Goal: Task Accomplishment & Management: Use online tool/utility

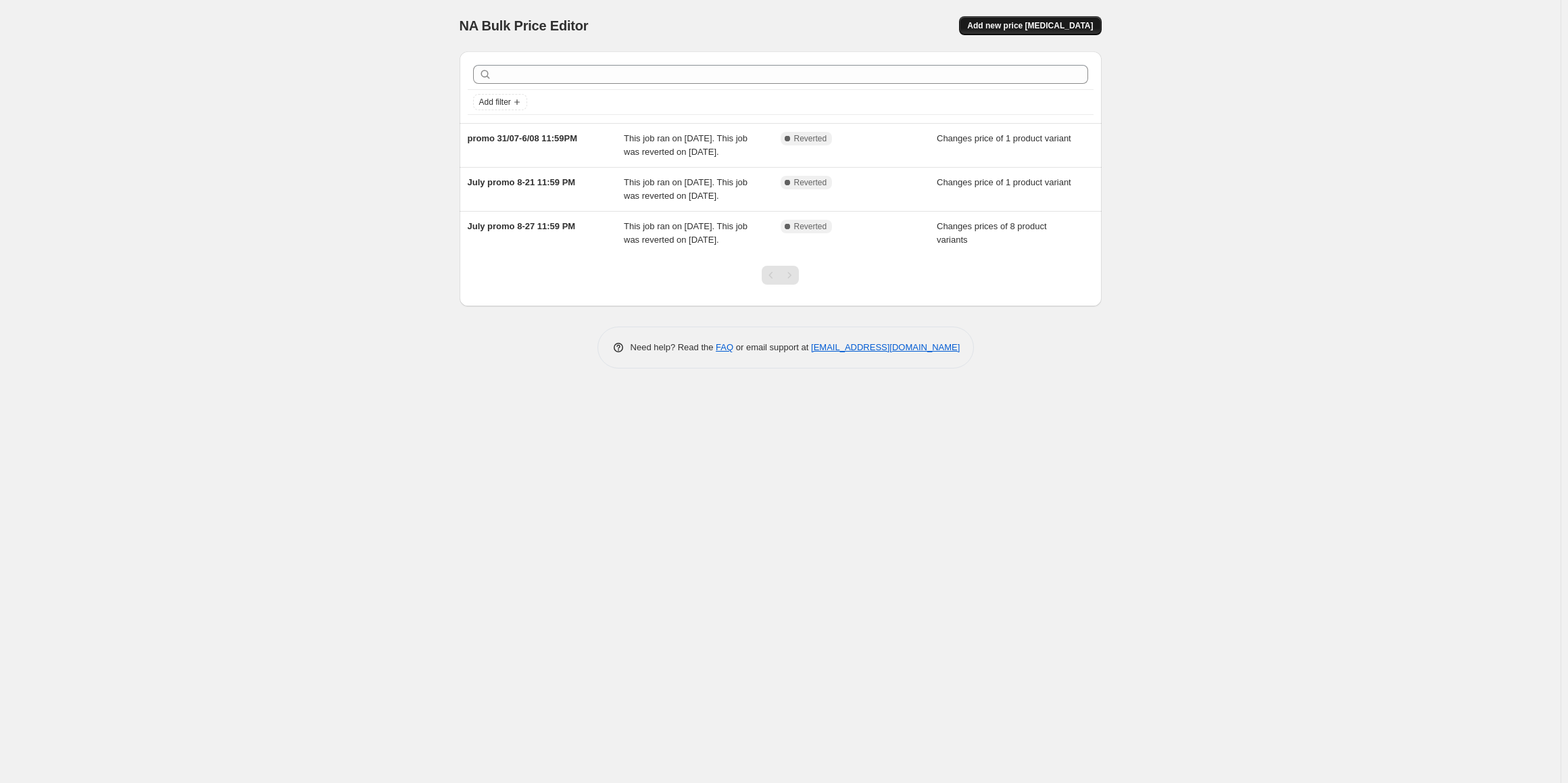
click at [1056, 23] on span "Add new price [MEDICAL_DATA]" at bounding box center [1030, 26] width 126 height 11
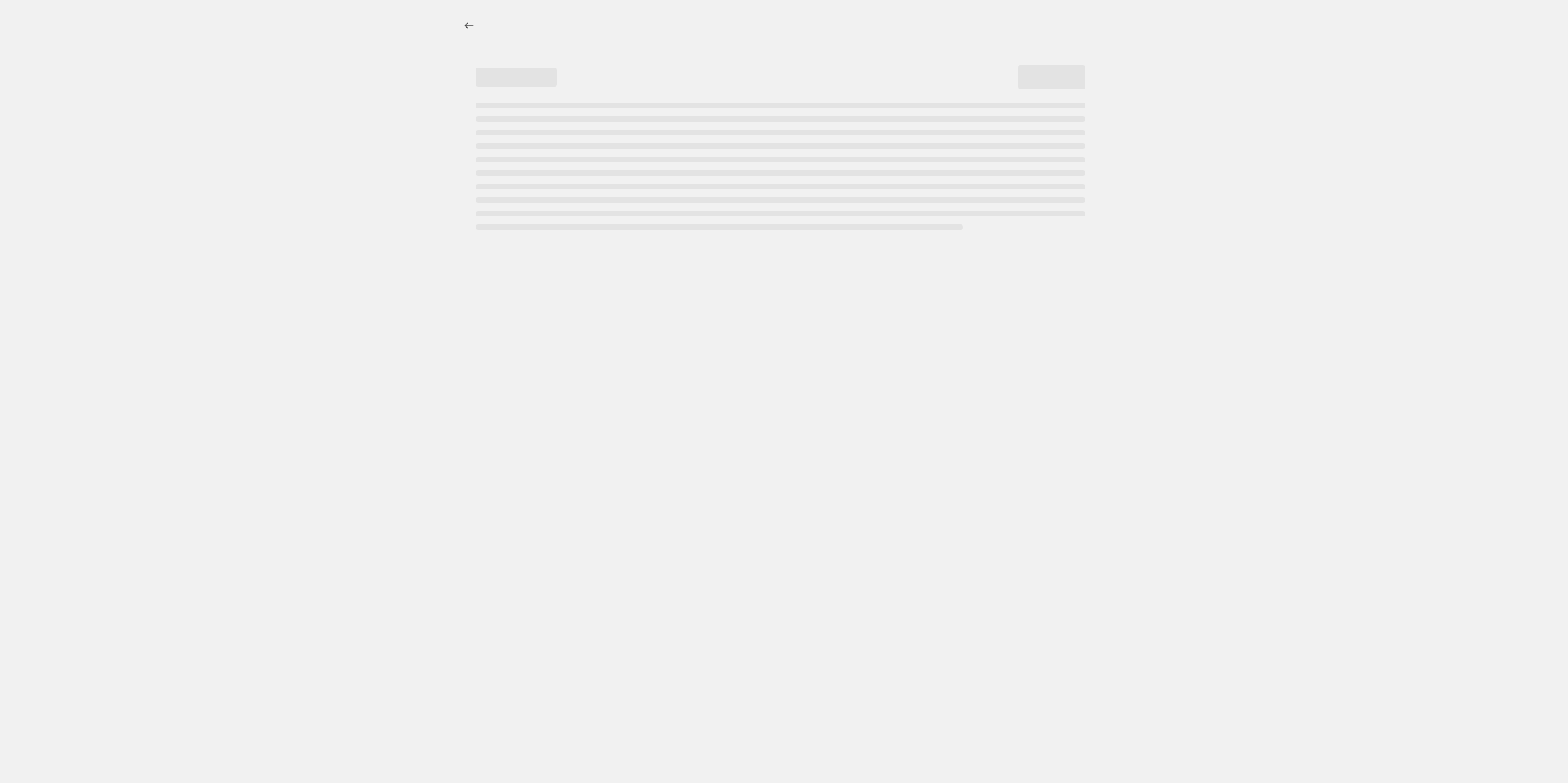
select select "percentage"
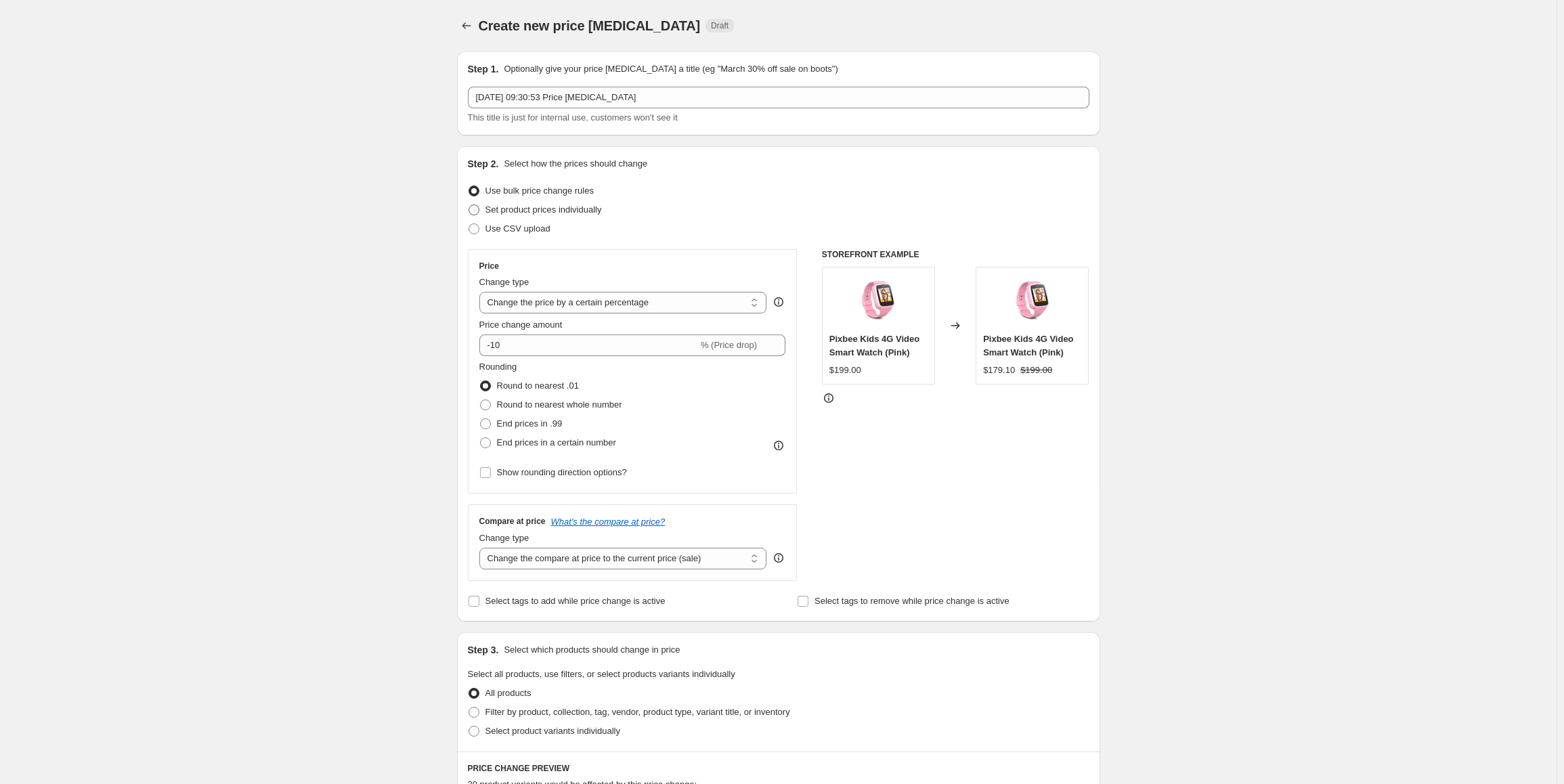
click at [552, 210] on span "Set product prices individually" at bounding box center [543, 209] width 117 height 10
click at [469, 205] on input "Set product prices individually" at bounding box center [468, 205] width 1 height 1
radio input "true"
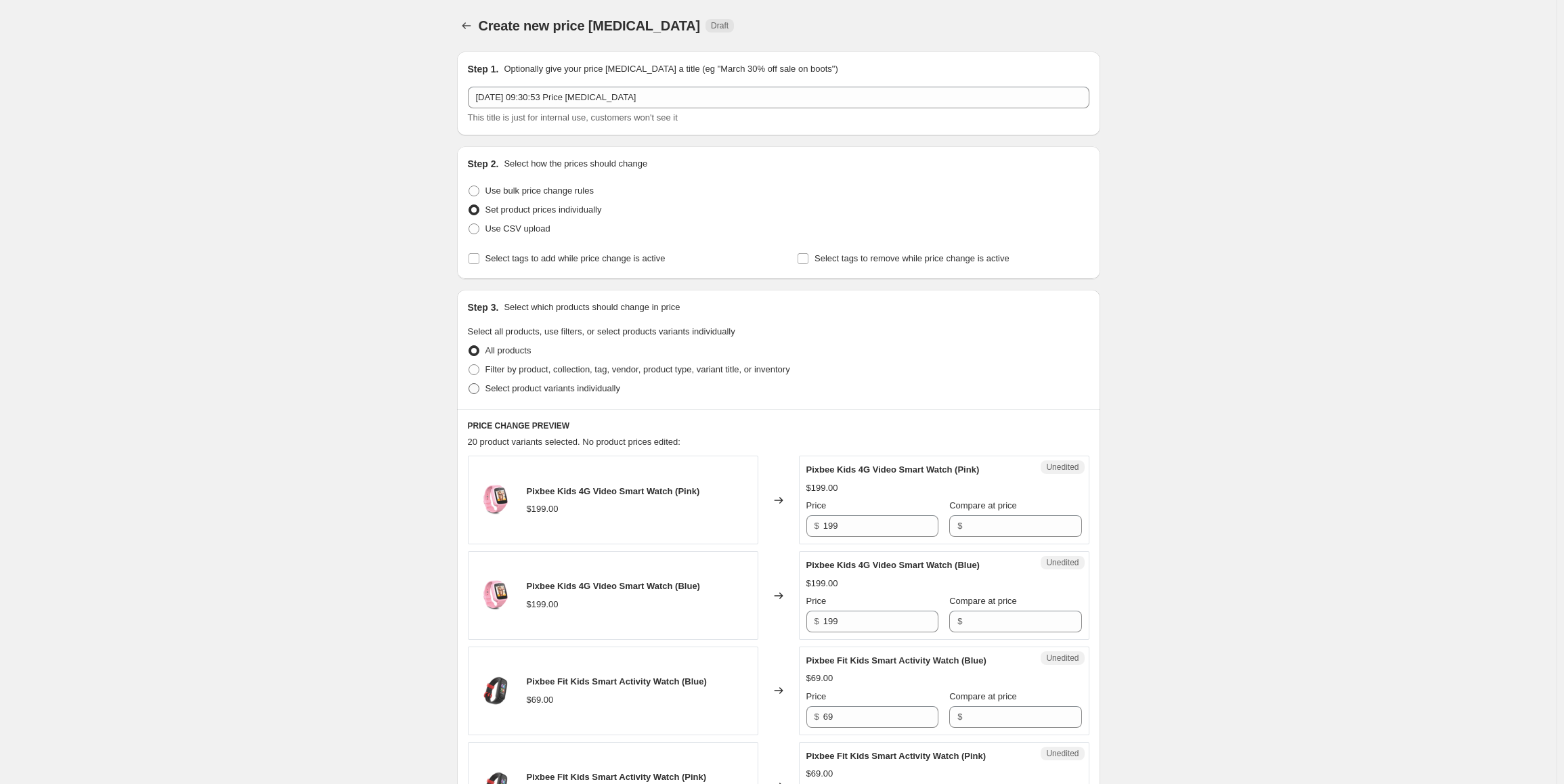
click at [590, 393] on span "Select product variants individually" at bounding box center [553, 388] width 135 height 10
click at [469, 384] on input "Select product variants individually" at bounding box center [468, 383] width 1 height 1
radio input "true"
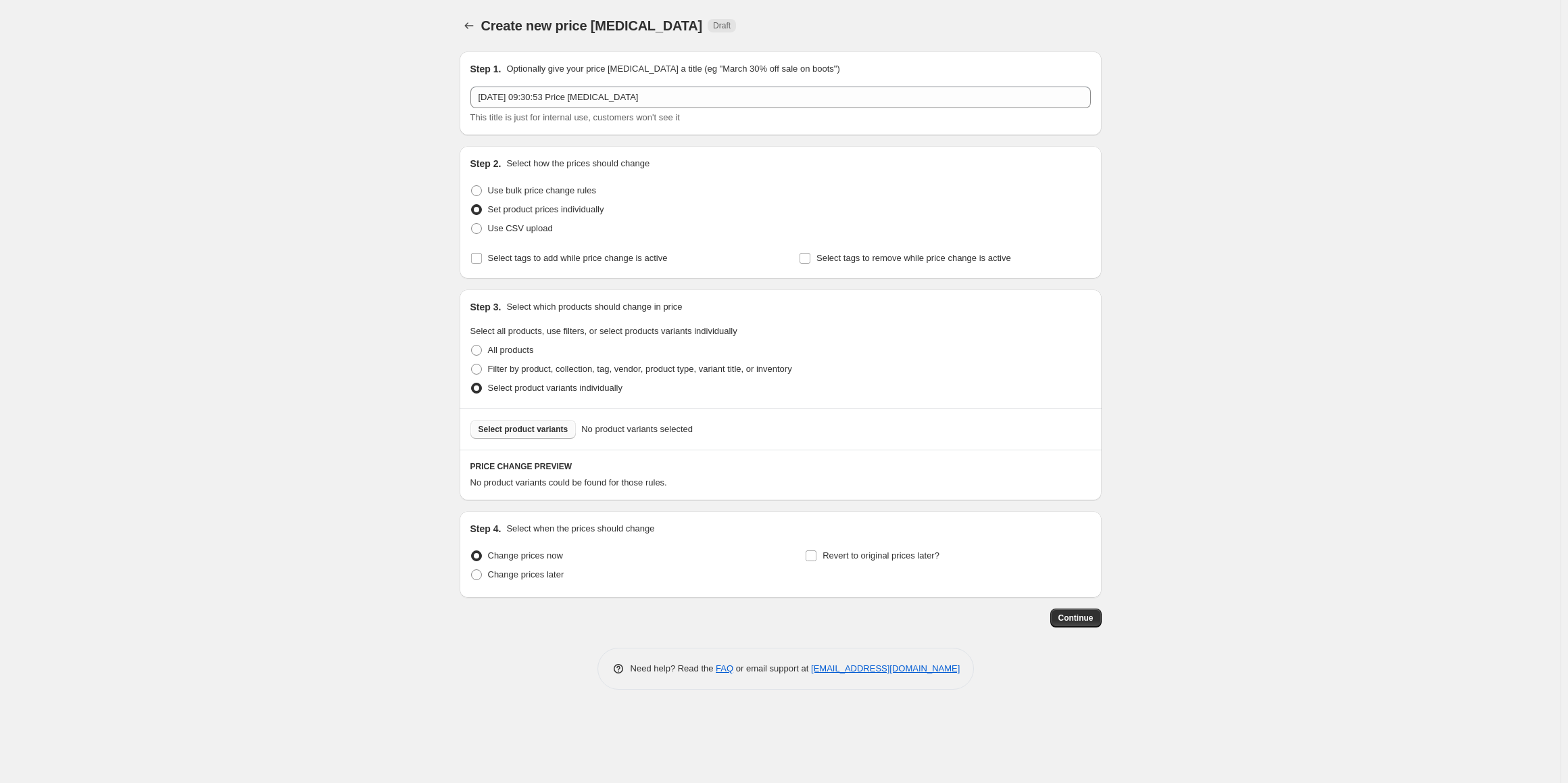
click at [549, 434] on span "Select product variants" at bounding box center [523, 430] width 90 height 11
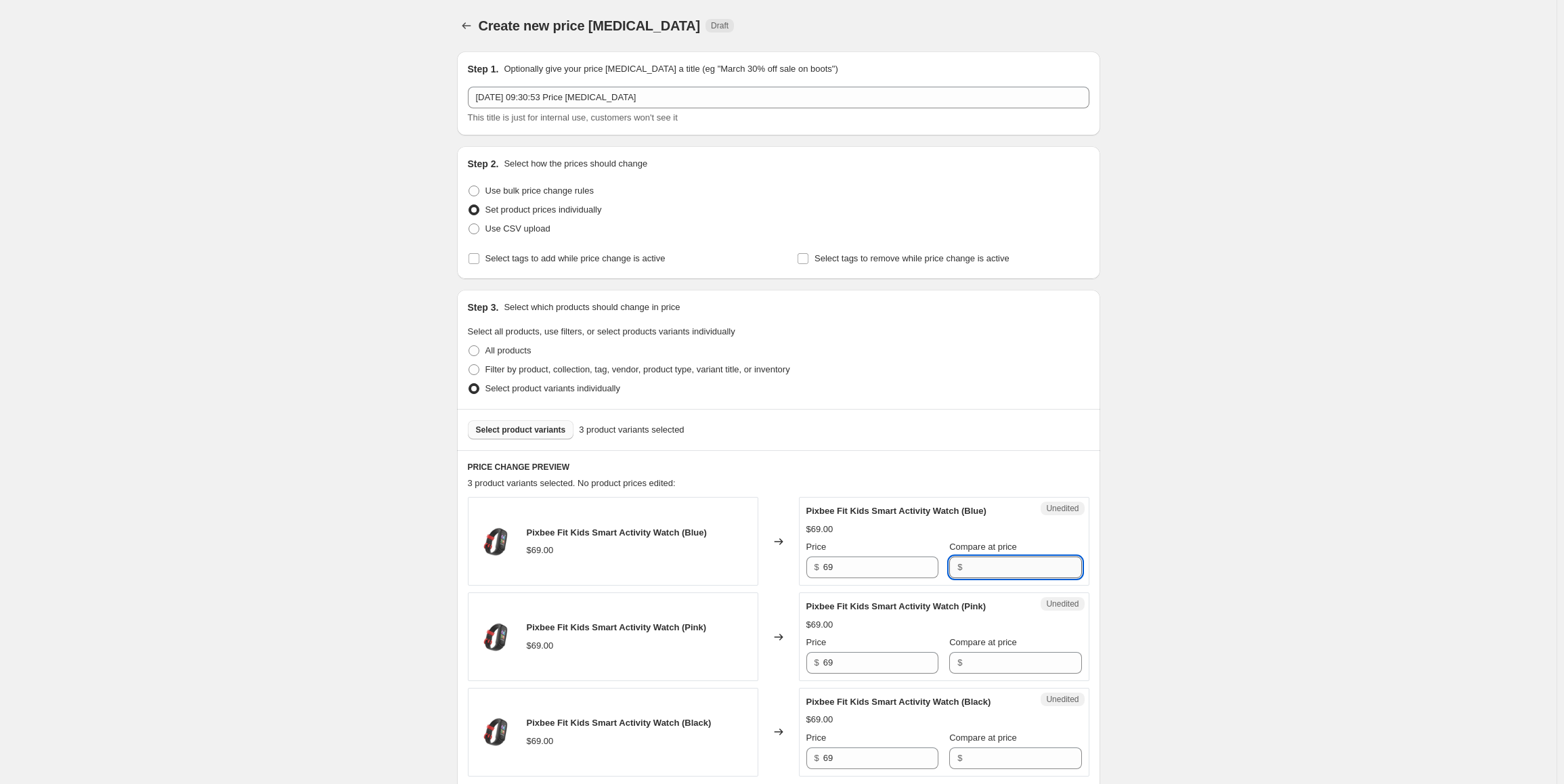
click at [979, 563] on input "Compare at price" at bounding box center [1023, 567] width 115 height 22
paste input "69.95"
type input "69.95"
click at [981, 661] on input "Compare at price" at bounding box center [1023, 663] width 115 height 22
paste input "69.95"
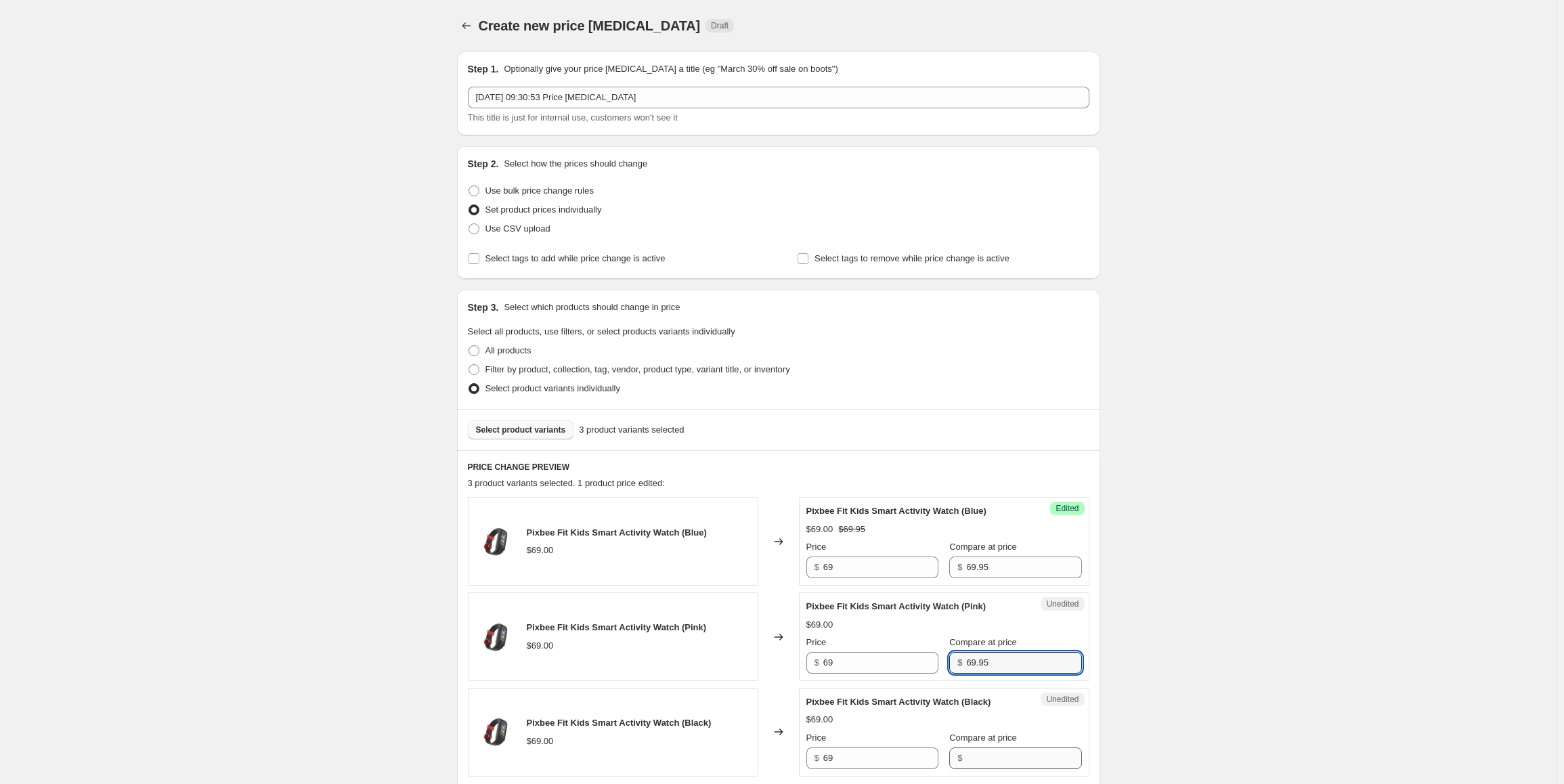
type input "69.95"
click at [981, 753] on input "Compare at price" at bounding box center [1023, 759] width 115 height 22
paste input "69.95"
type input "69.95"
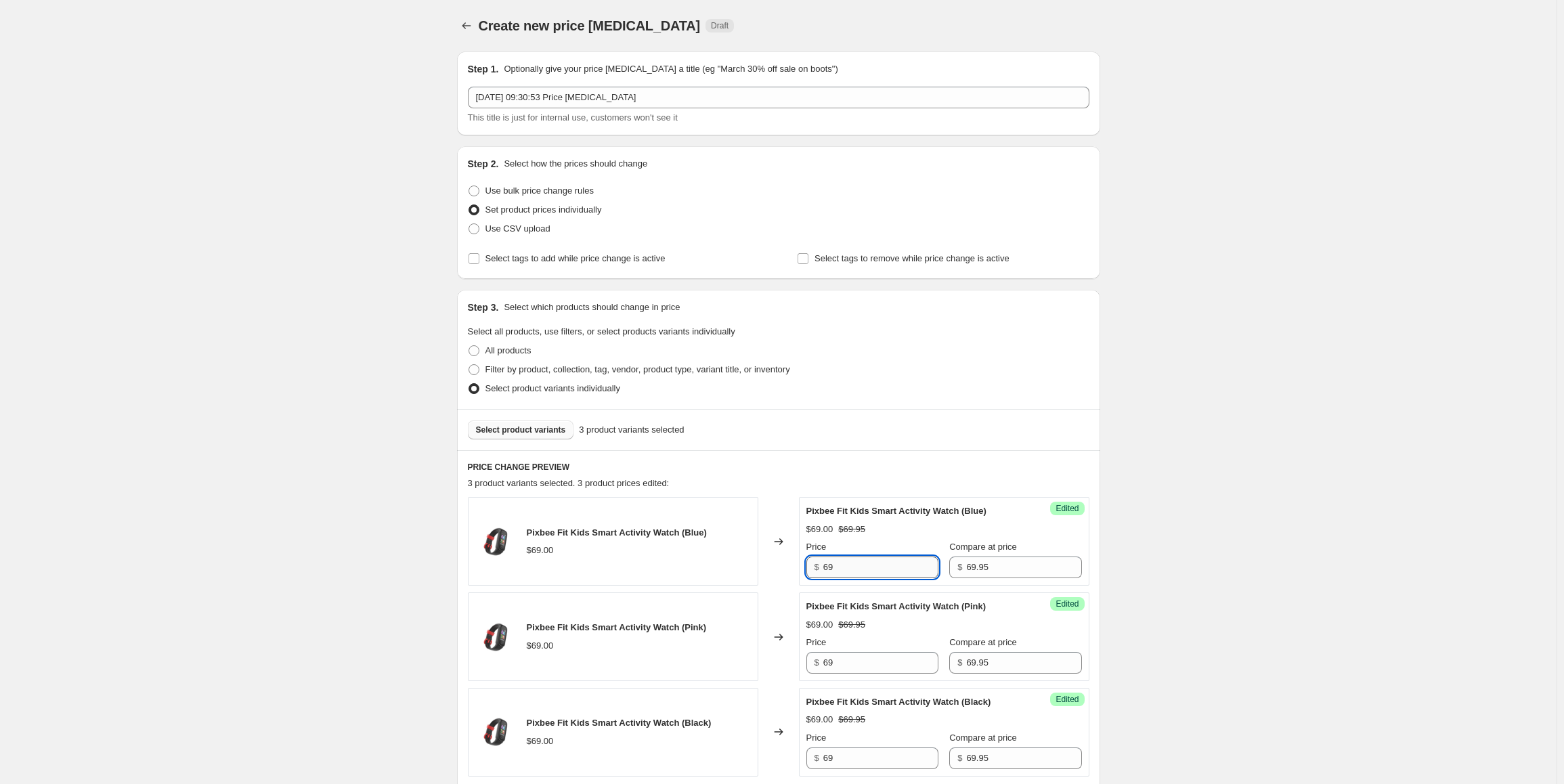
click at [882, 565] on input "69" at bounding box center [881, 567] width 115 height 22
paste input "39.95"
type input "39.95"
click at [862, 652] on input "69" at bounding box center [881, 663] width 115 height 22
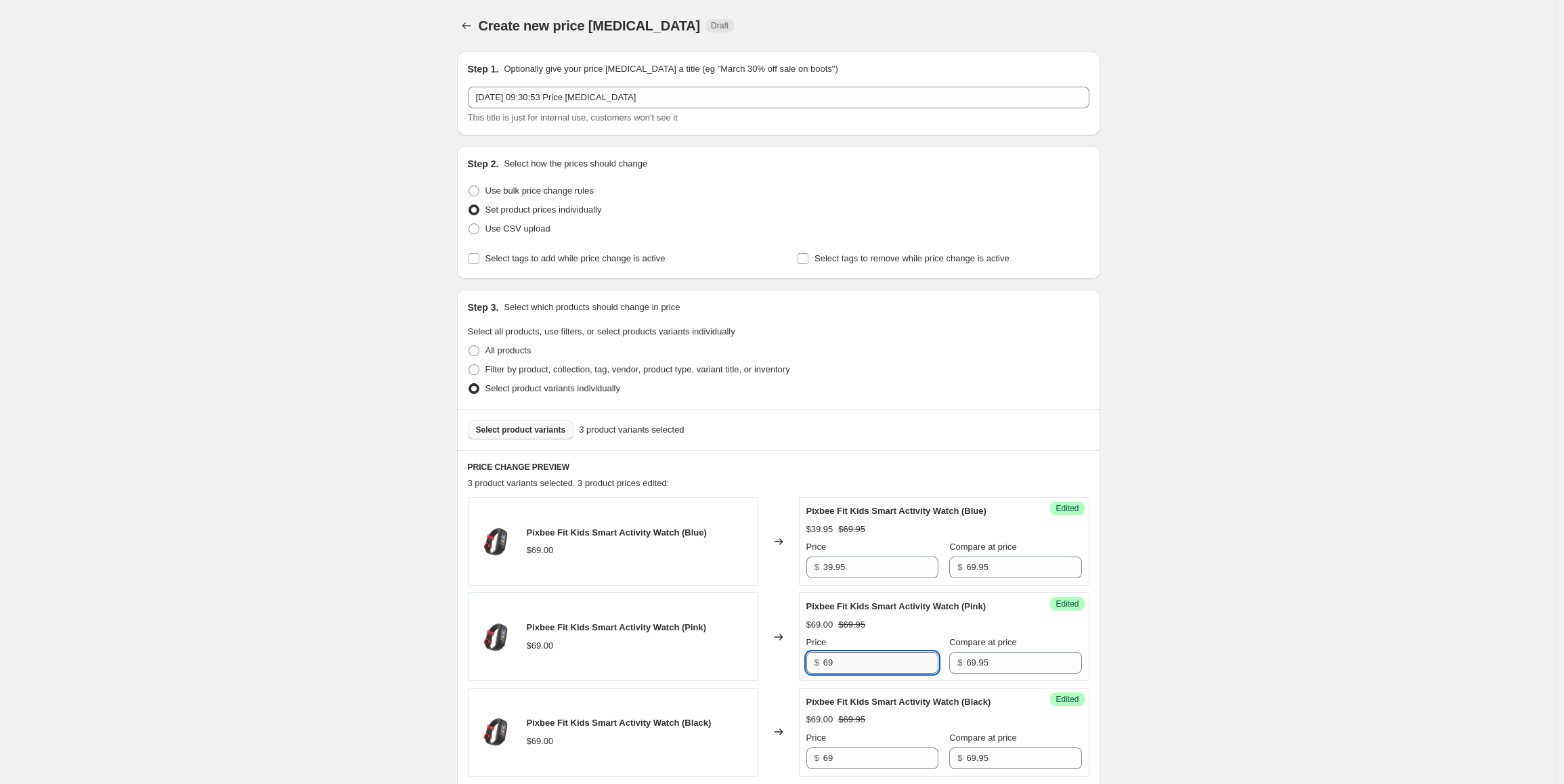
click at [862, 652] on input "69" at bounding box center [881, 663] width 115 height 22
paste input "39.95"
type input "39.95"
click at [852, 753] on input "69" at bounding box center [881, 759] width 115 height 22
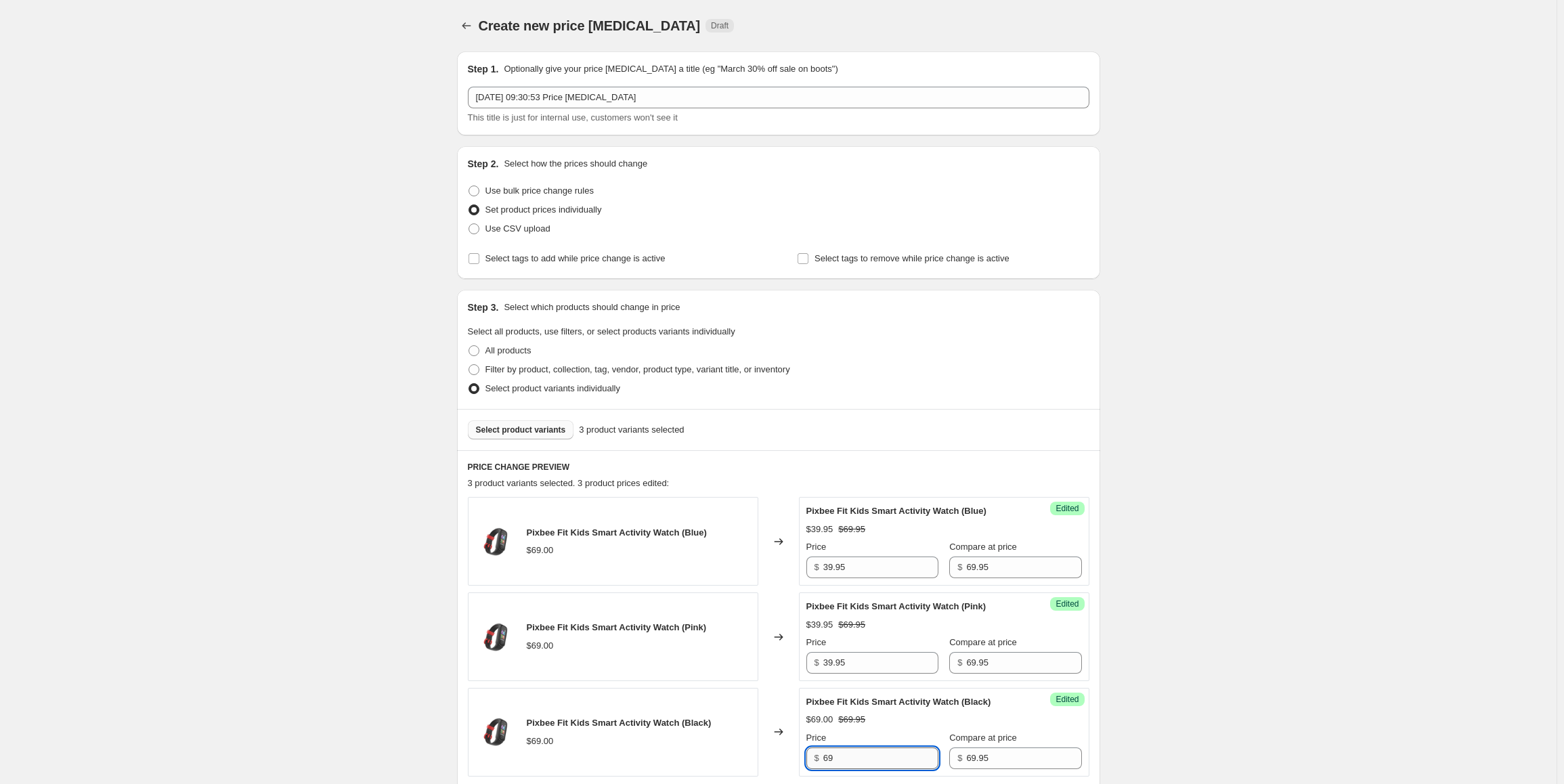
paste input "39.95"
type input "39.95"
click at [1236, 693] on div "Create new price [MEDICAL_DATA]. This page is ready Create new price [MEDICAL_D…" at bounding box center [778, 513] width 1557 height 1027
click at [550, 427] on span "Select product variants" at bounding box center [521, 430] width 90 height 11
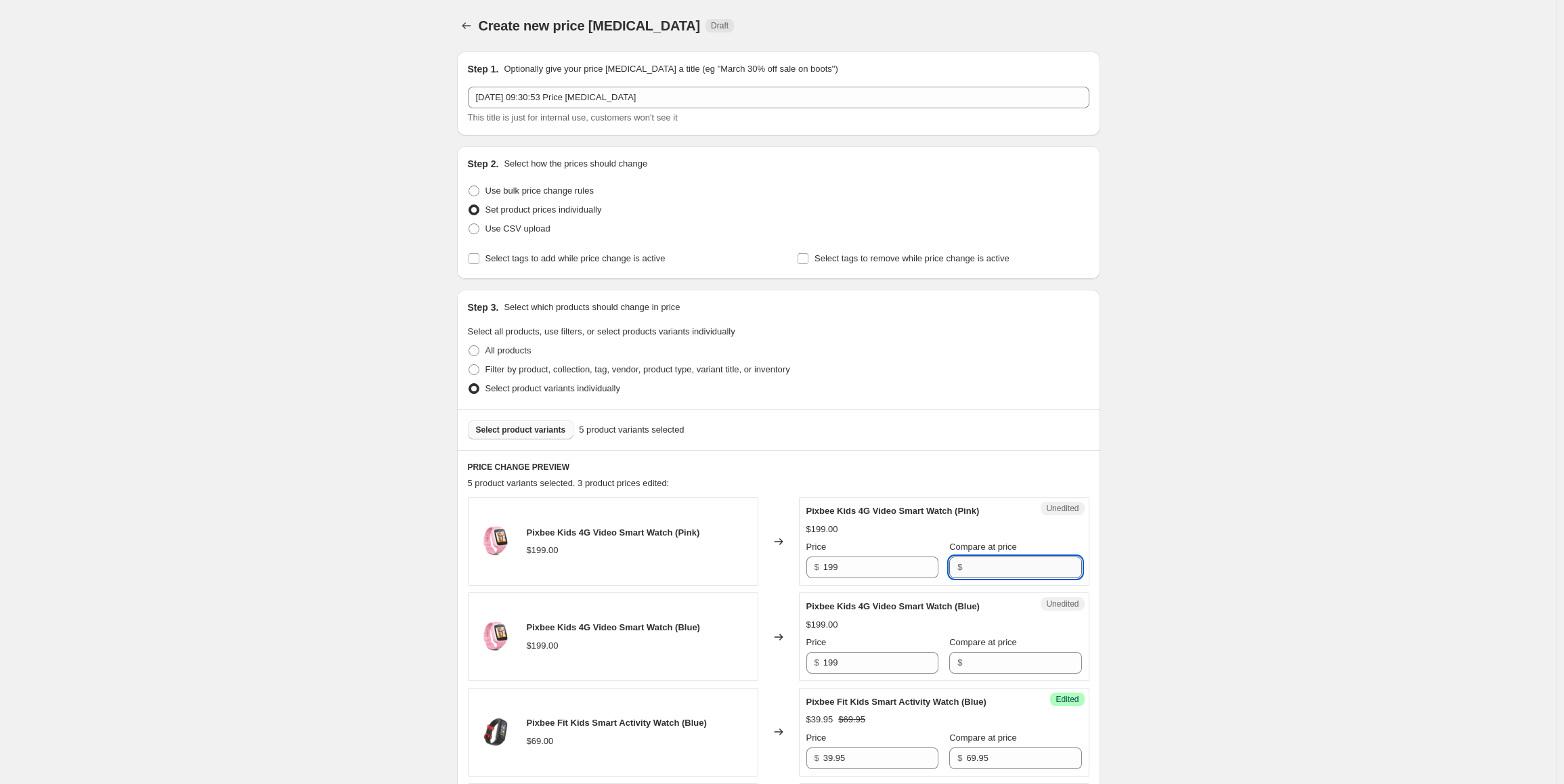
click at [973, 570] on input "Compare at price" at bounding box center [1023, 567] width 115 height 22
paste input "199.95"
type input "199.95"
click at [974, 653] on input "Compare at price" at bounding box center [1023, 663] width 115 height 22
paste input "199.95"
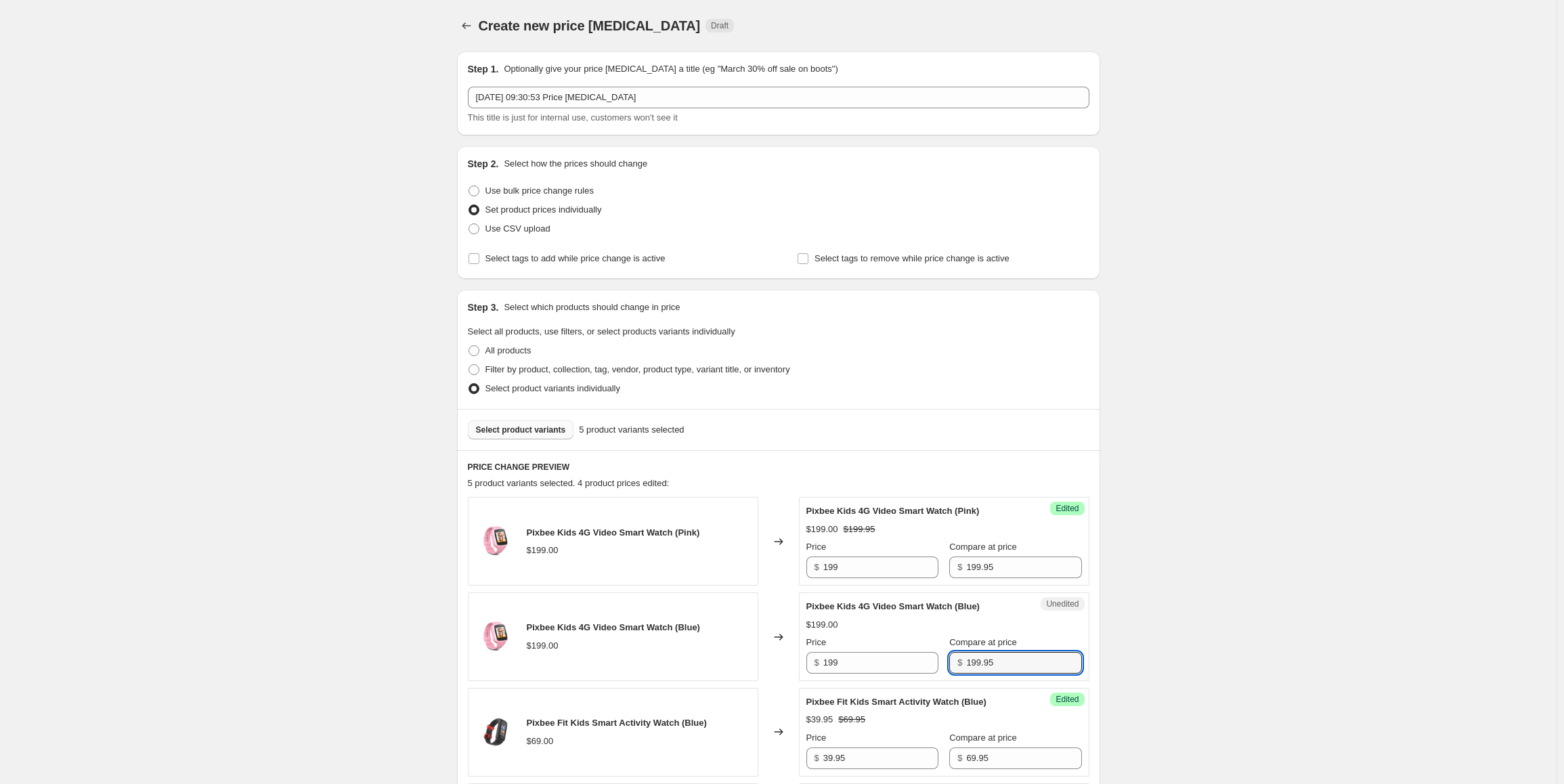
type input "199.95"
click at [867, 568] on input "199" at bounding box center [881, 567] width 115 height 22
paste input "99.98"
type input "99.98"
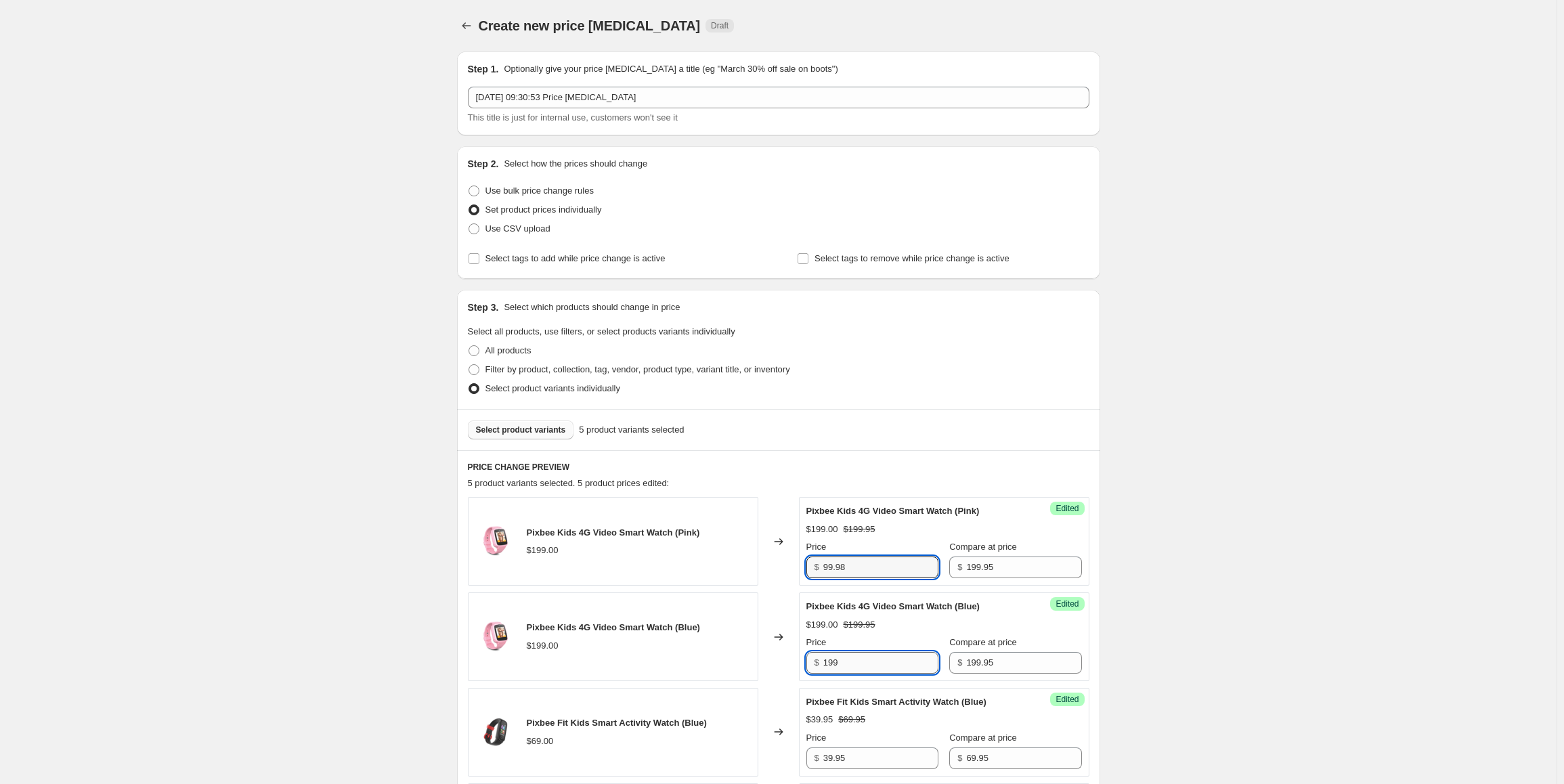
click at [862, 665] on input "199" at bounding box center [881, 663] width 115 height 22
paste input "99.98"
type input "99.98"
click at [1138, 631] on div "Create new price [MEDICAL_DATA]. This page is ready Create new price [MEDICAL_D…" at bounding box center [778, 609] width 1557 height 1218
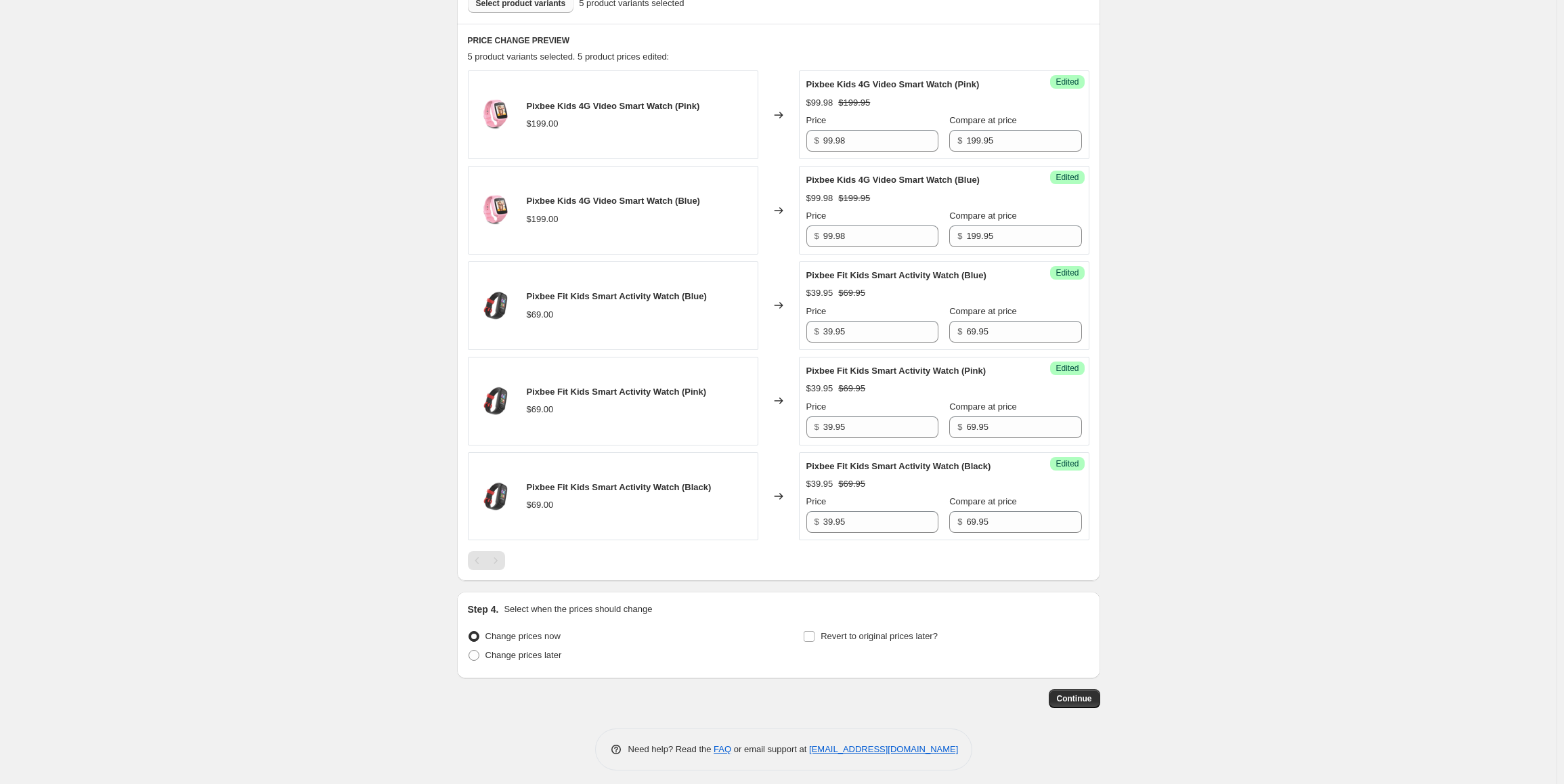
scroll to position [434, 0]
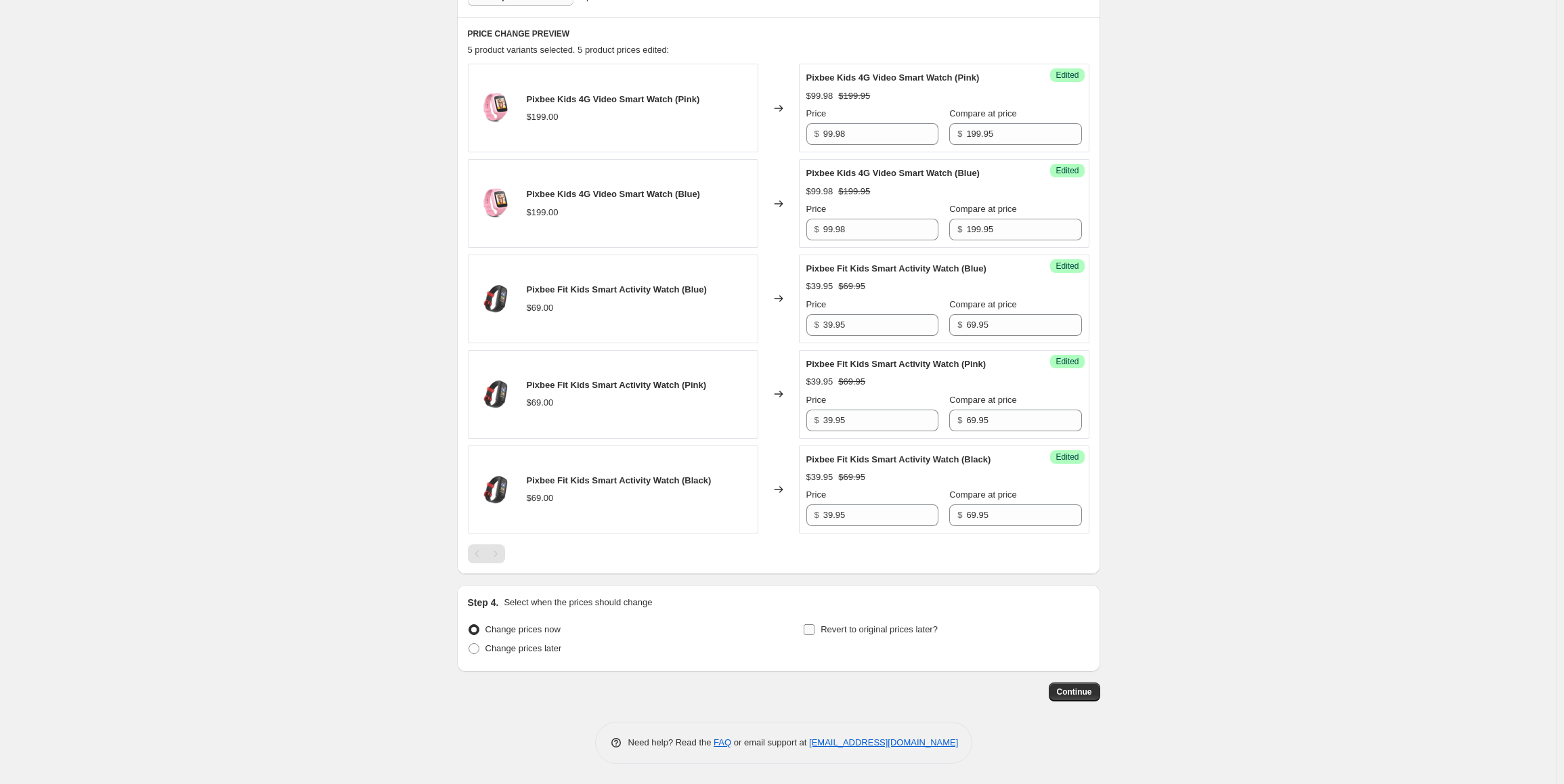
click at [822, 627] on label "Revert to original prices later?" at bounding box center [871, 630] width 135 height 19
click at [815, 627] on input "Revert to original prices later?" at bounding box center [809, 630] width 11 height 11
checkbox input "true"
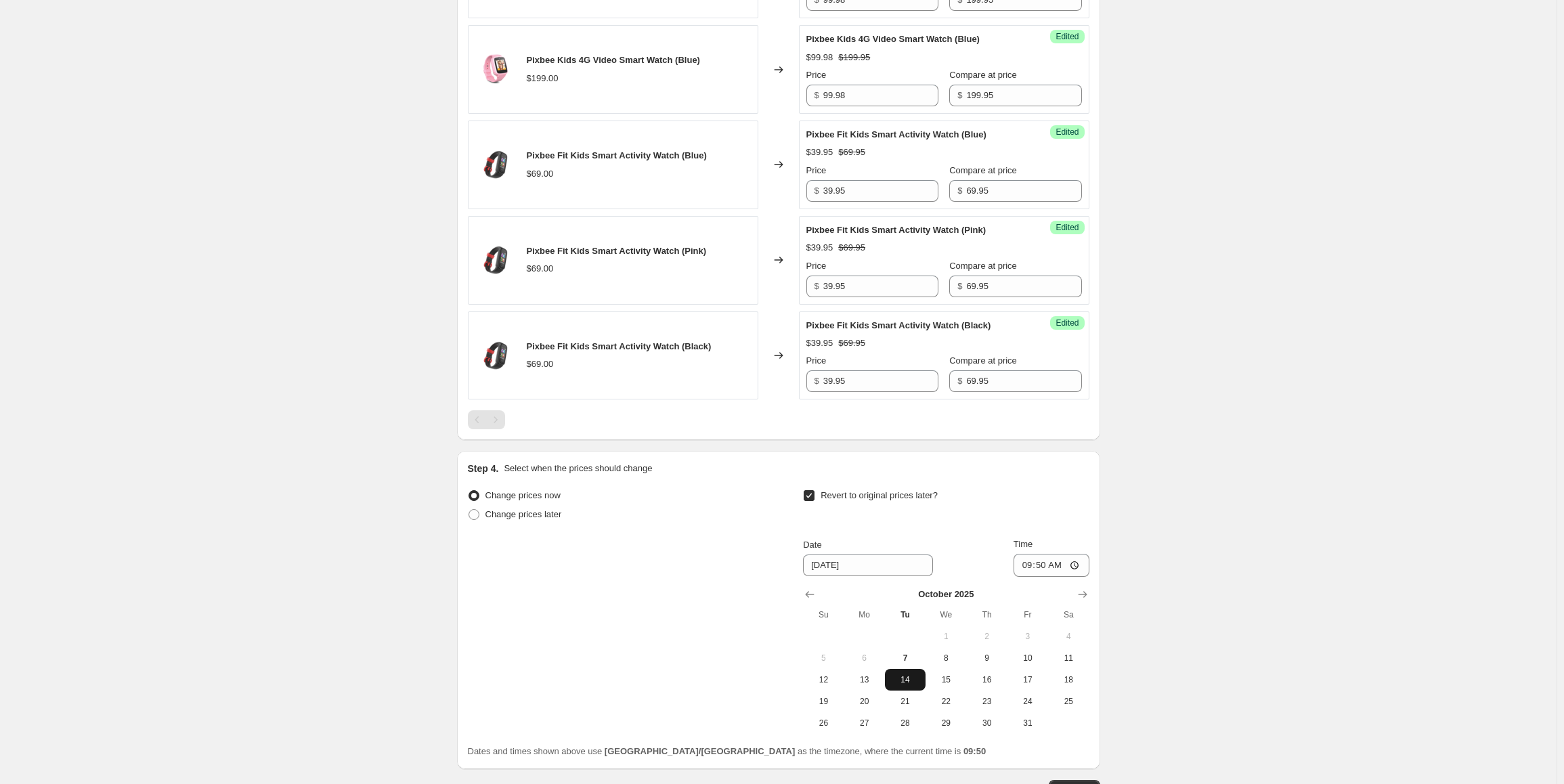
scroll to position [569, 0]
click at [877, 674] on span "13" at bounding box center [865, 678] width 30 height 11
type input "[DATE]"
click at [1027, 562] on input "09:50" at bounding box center [1051, 564] width 76 height 23
type input "23:59"
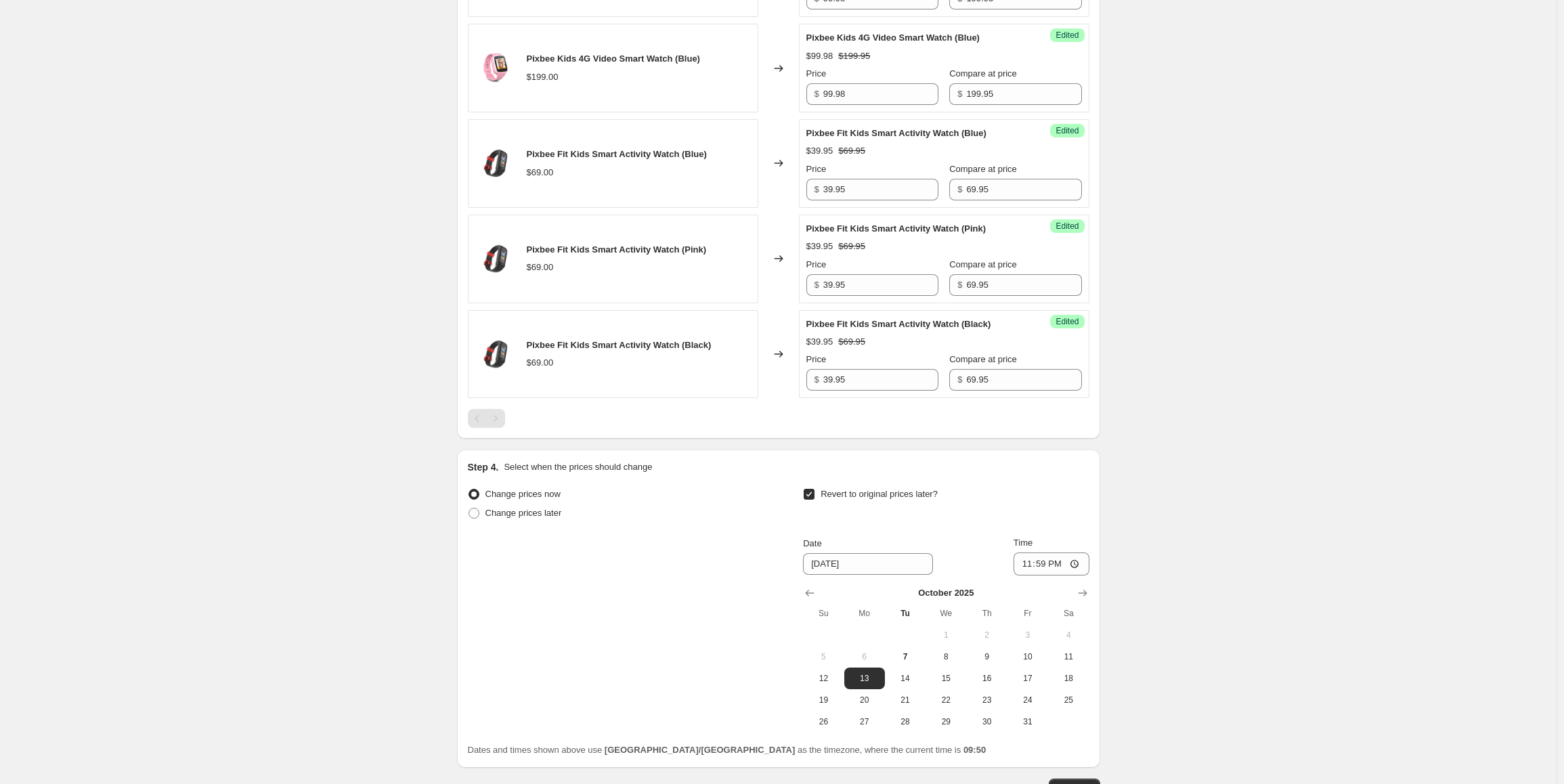
click at [1272, 573] on div "Create new price [MEDICAL_DATA]. This page is ready Create new price [MEDICAL_D…" at bounding box center [778, 156] width 1557 height 1449
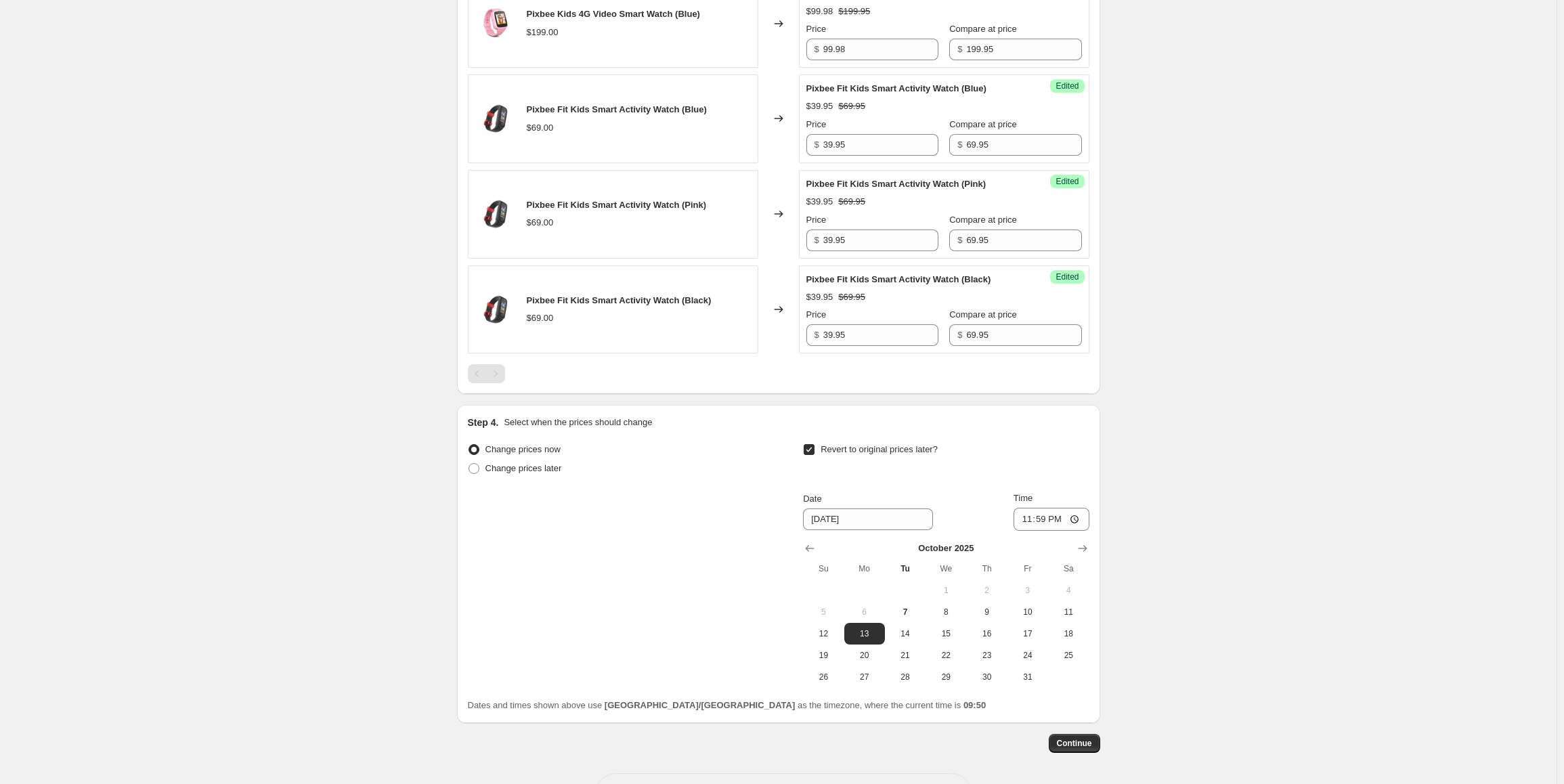
scroll to position [665, 0]
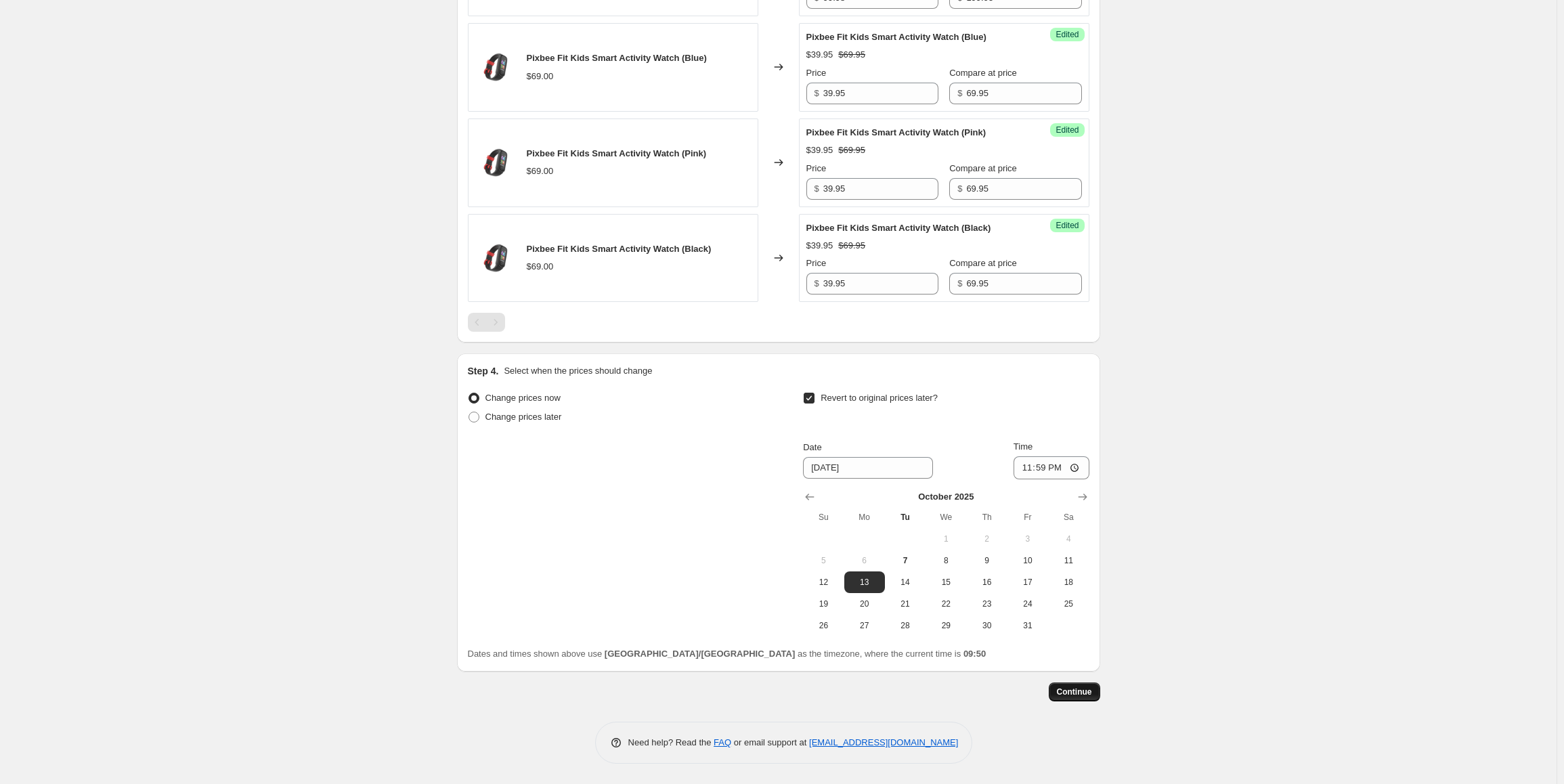
click at [1078, 690] on span "Continue" at bounding box center [1074, 692] width 35 height 11
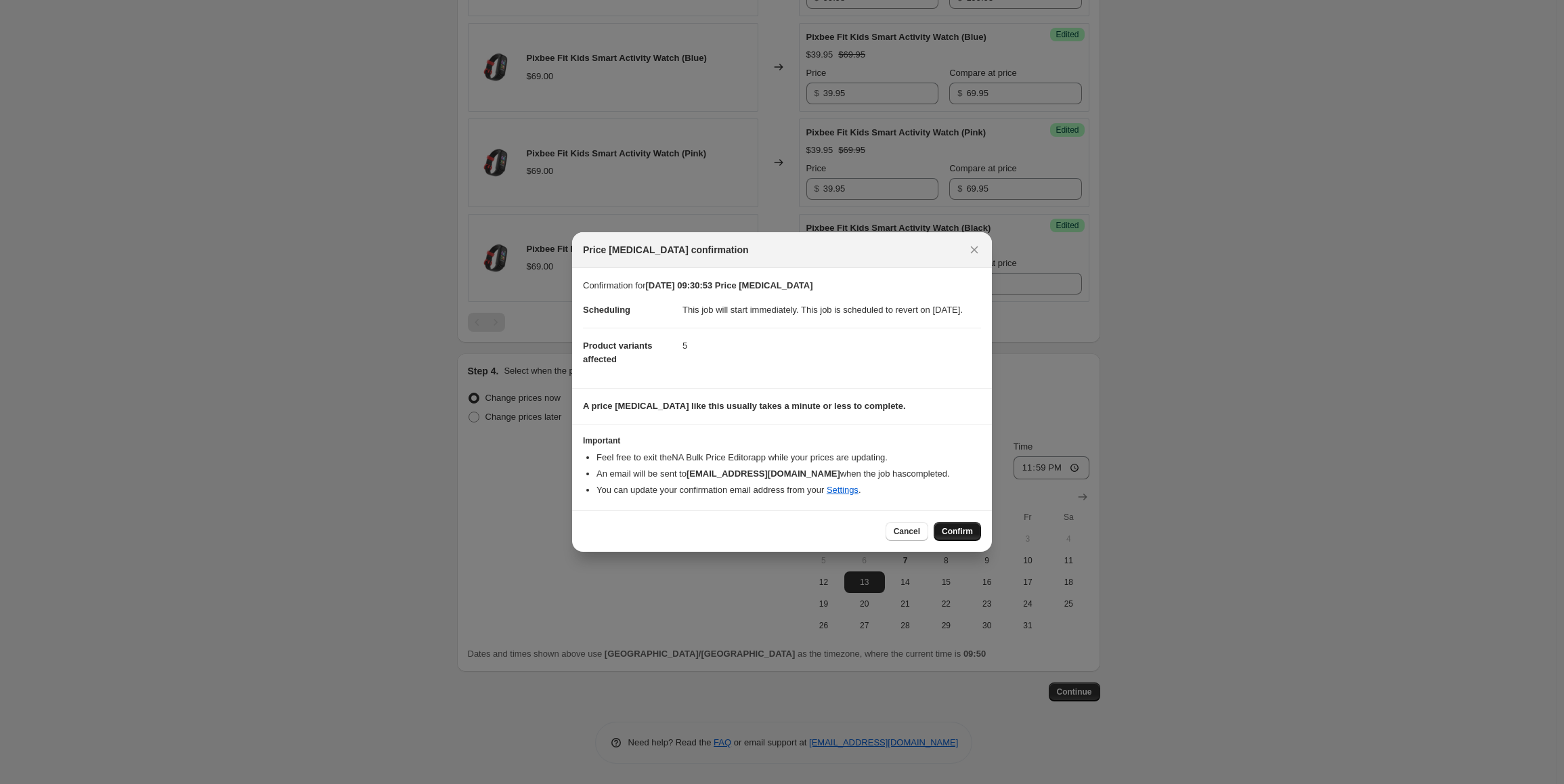
click at [950, 537] on span "Confirm" at bounding box center [958, 532] width 31 height 11
